Goal: Navigation & Orientation: Find specific page/section

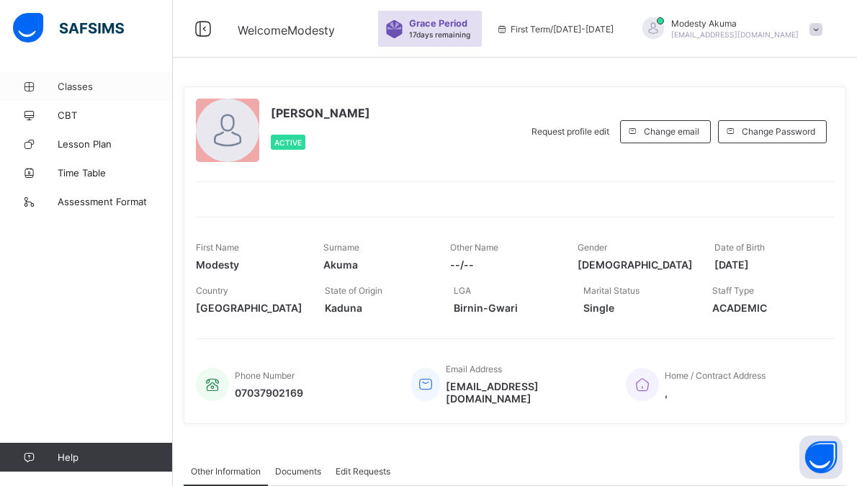
click at [86, 86] on span "Classes" at bounding box center [115, 87] width 115 height 12
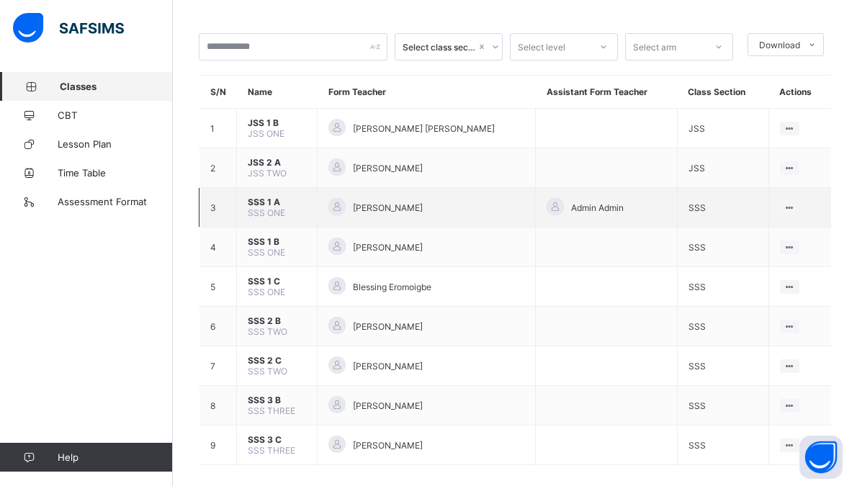
scroll to position [86, 0]
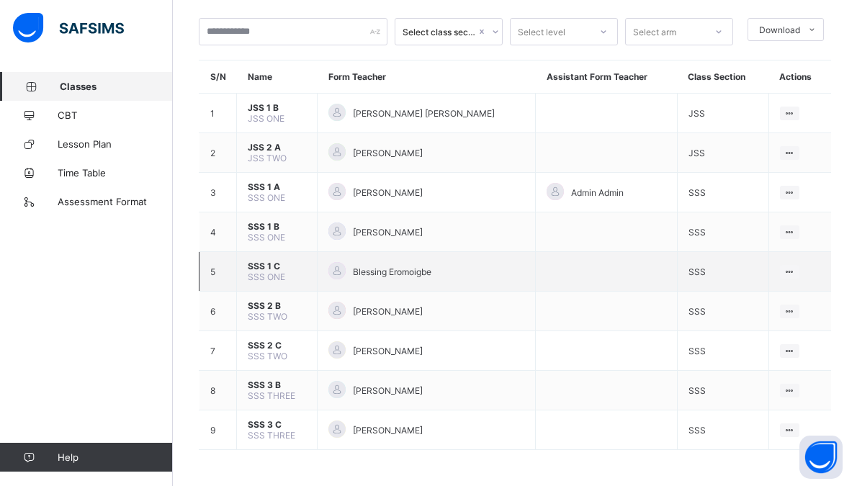
click at [278, 266] on span "SSS 1 C" at bounding box center [277, 266] width 58 height 11
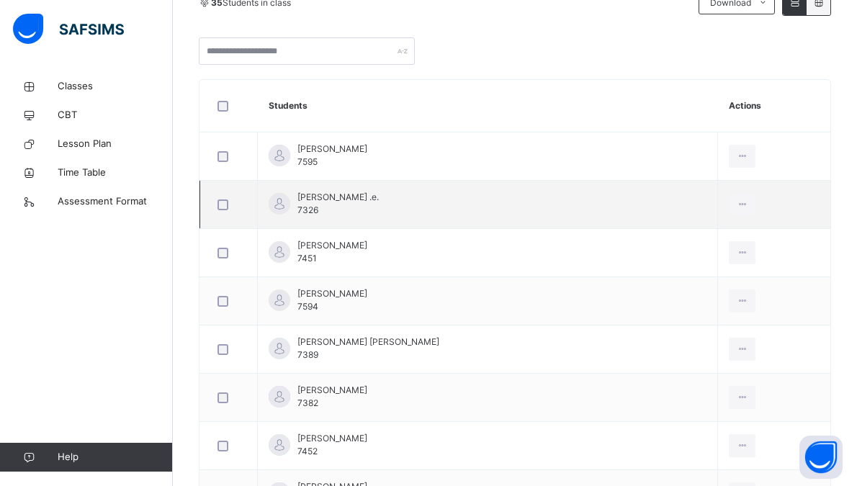
scroll to position [374, 0]
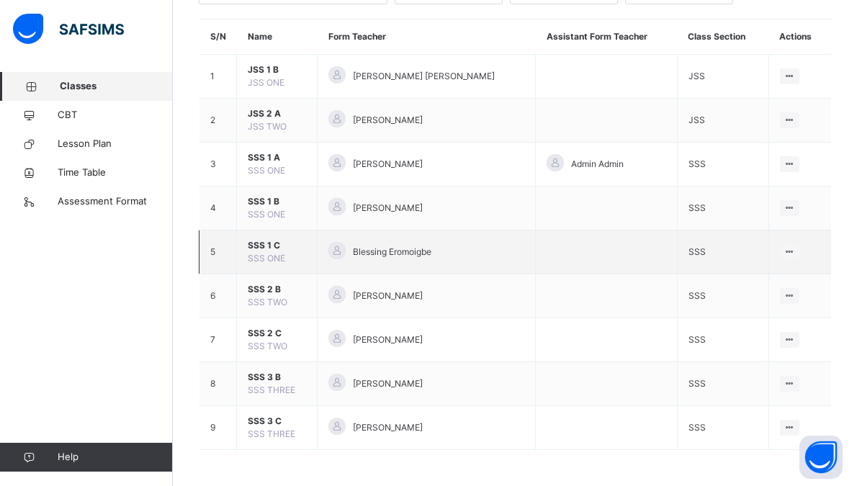
scroll to position [130, 0]
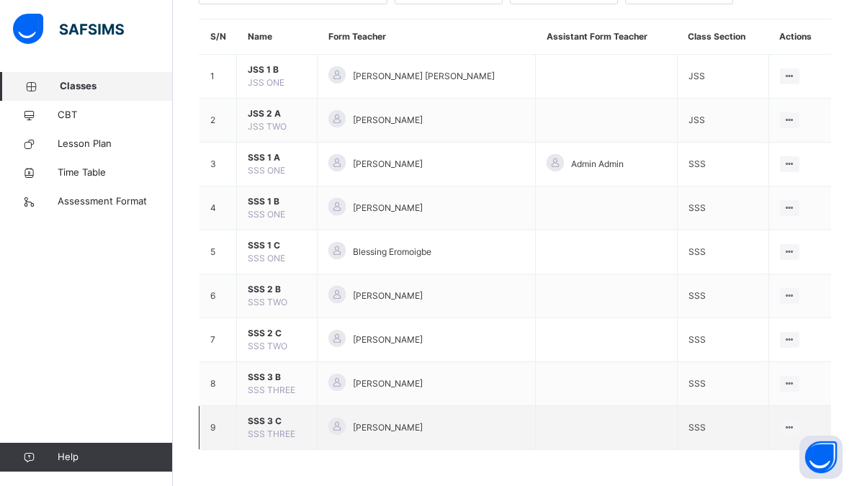
click at [268, 421] on span "SSS 3 C" at bounding box center [277, 421] width 58 height 13
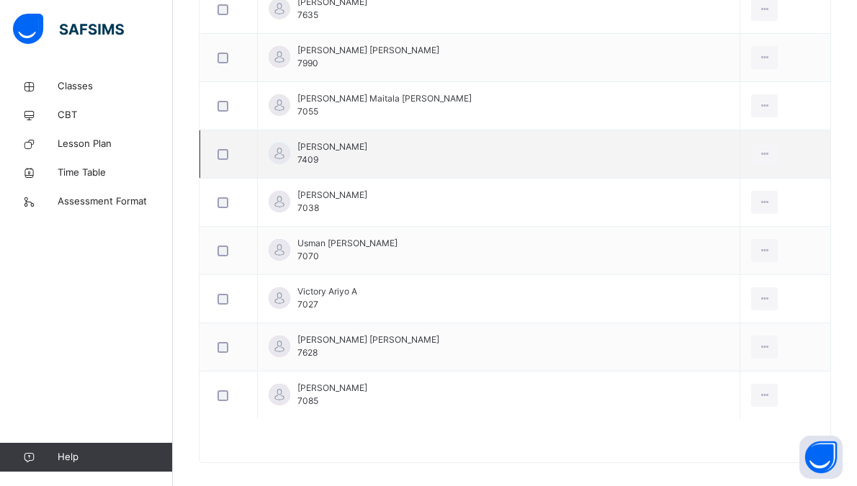
scroll to position [1657, 0]
